Goal: Check status: Check status

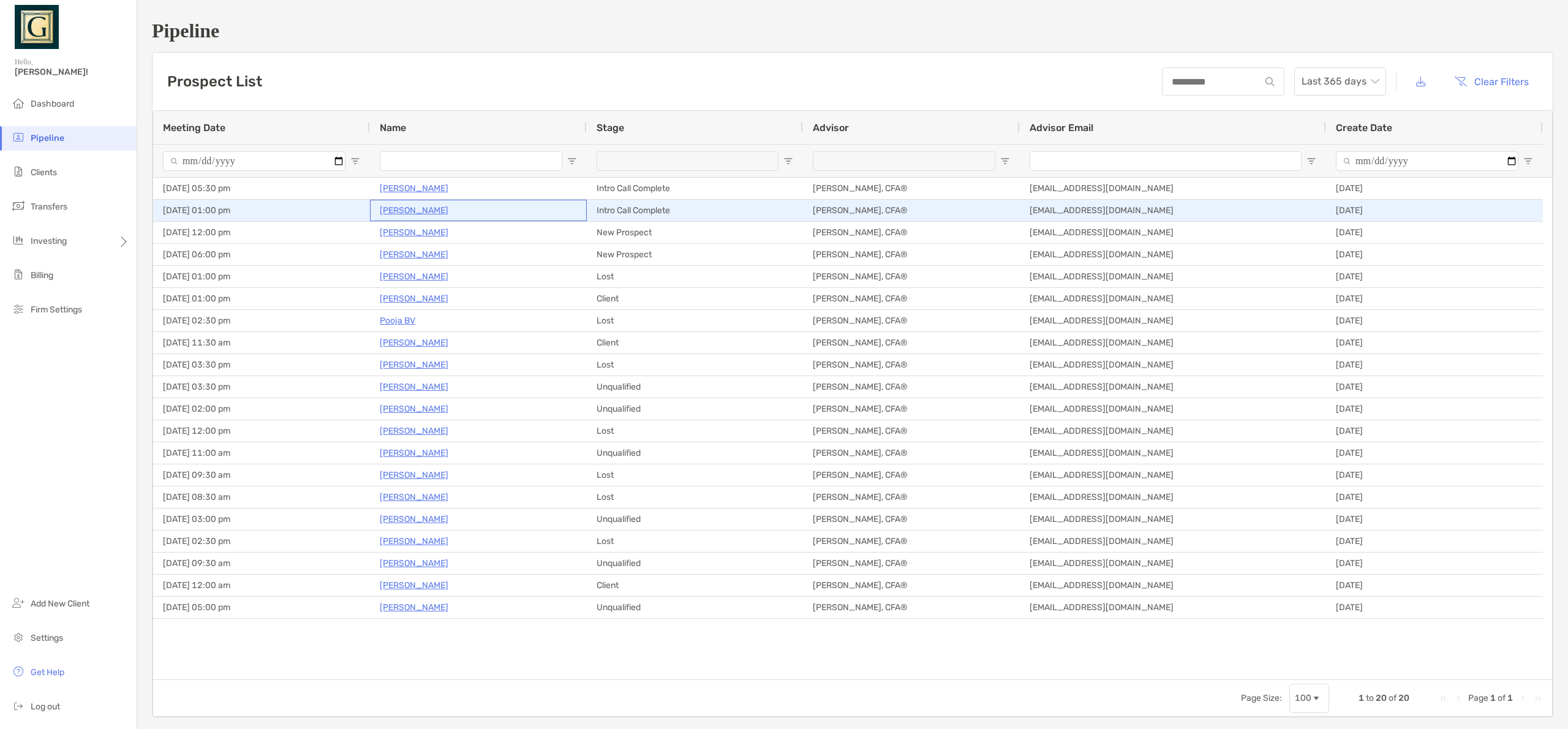
click at [407, 210] on p "[PERSON_NAME]" at bounding box center [414, 210] width 69 height 15
click at [403, 211] on p "[PERSON_NAME]" at bounding box center [414, 210] width 68 height 15
